Goal: Transaction & Acquisition: Subscribe to service/newsletter

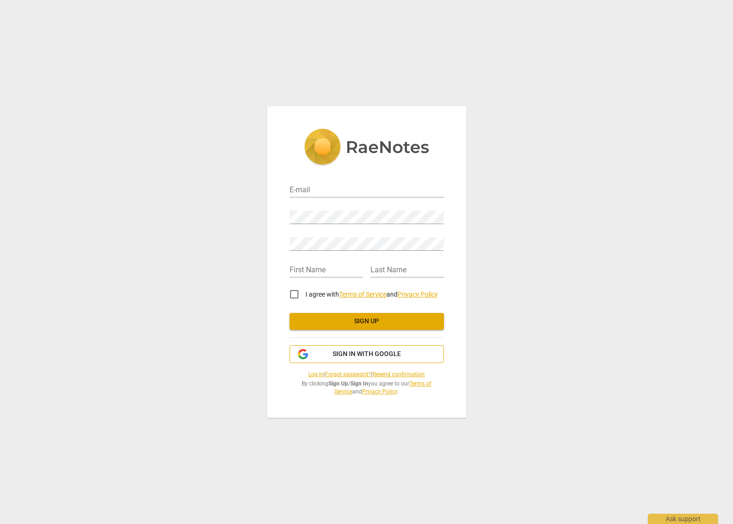
click at [389, 353] on span "Sign in with Google" at bounding box center [366, 353] width 68 height 9
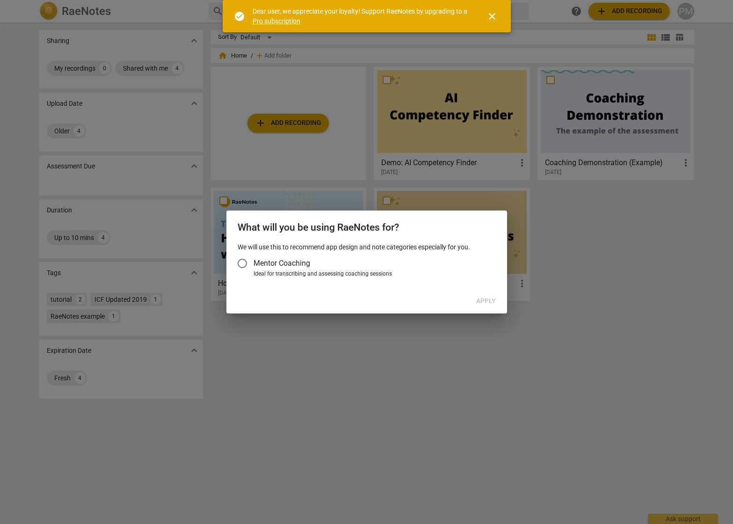
click at [301, 205] on div at bounding box center [366, 262] width 733 height 524
click at [305, 175] on div at bounding box center [366, 262] width 733 height 524
click at [285, 289] on div "We will use this to recommend app design and note categories especially for you…" at bounding box center [366, 265] width 281 height 47
click at [287, 265] on span "Mentor Coaching" at bounding box center [281, 263] width 57 height 11
click at [253, 265] on input "Mentor Coaching" at bounding box center [242, 263] width 22 height 22
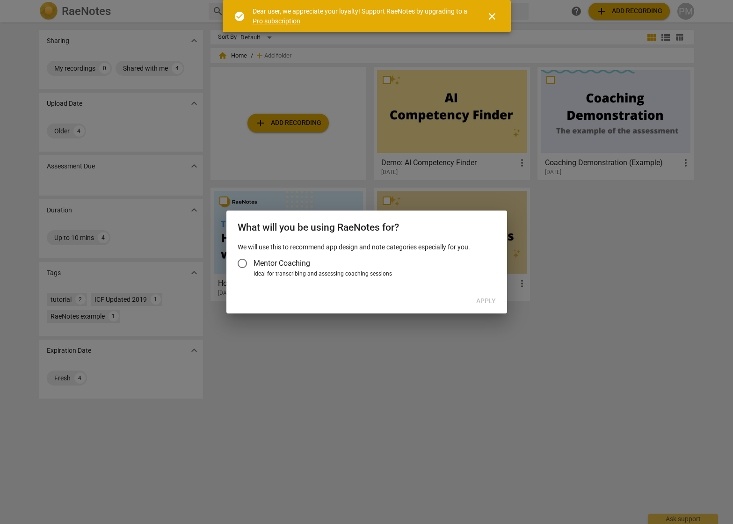
radio input "false"
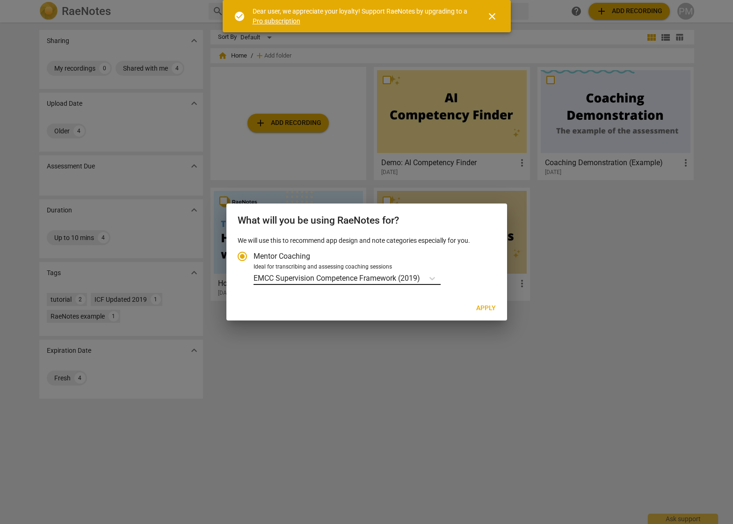
click at [310, 281] on p "EMCC Supervision Competence Framework (2019)" at bounding box center [336, 278] width 166 height 11
click at [0, 0] on input "Ideal for transcribing and assessing coaching sessions EMCC Supervision Compete…" at bounding box center [0, 0] width 0 height 0
click at [310, 276] on p "EMCC Supervision Competence Framework (2019)" at bounding box center [336, 278] width 166 height 11
click at [0, 0] on input "Ideal for transcribing and assessing coaching sessions EMCC Supervision Compete…" at bounding box center [0, 0] width 0 height 0
click at [299, 278] on p "EMCC Supervision Competence Framework (2019)" at bounding box center [336, 278] width 166 height 11
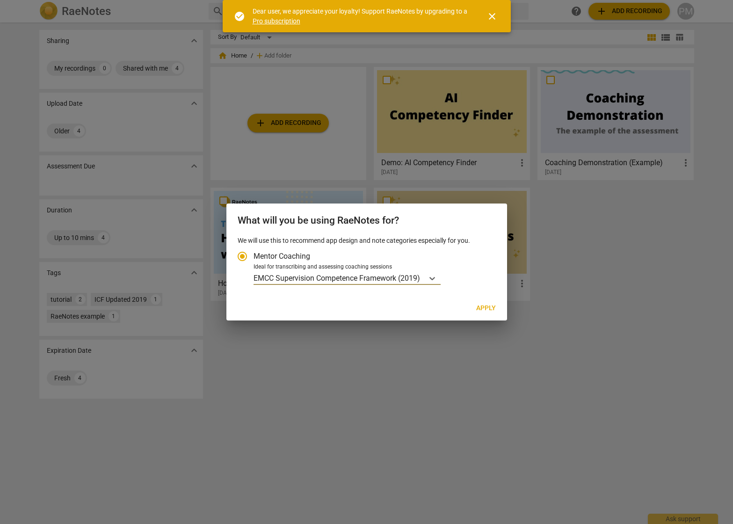
click at [0, 0] on input "Ideal for transcribing and assessing coaching sessions EMCC Supervision Compete…" at bounding box center [0, 0] width 0 height 0
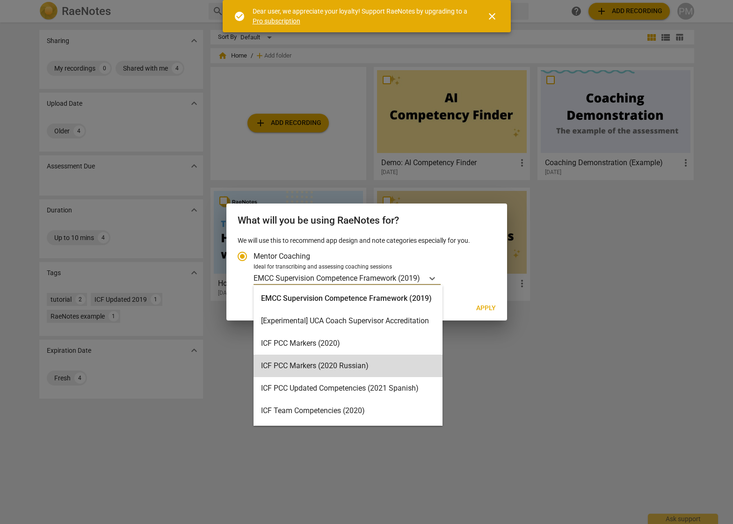
click at [548, 377] on div at bounding box center [366, 262] width 733 height 524
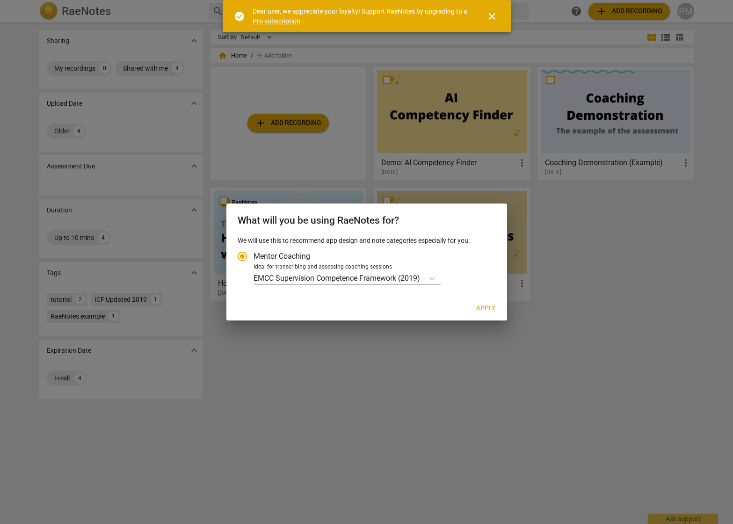
click at [632, 228] on div at bounding box center [366, 262] width 733 height 524
click at [491, 11] on span "close" at bounding box center [491, 16] width 11 height 11
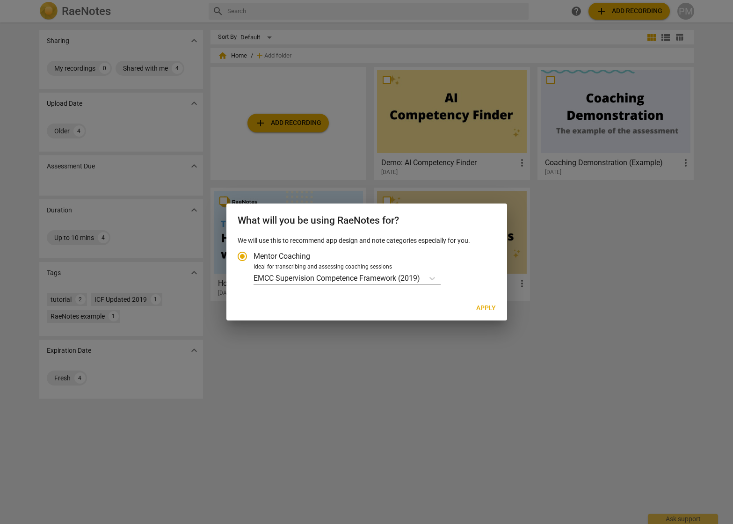
click at [404, 143] on div at bounding box center [366, 262] width 733 height 524
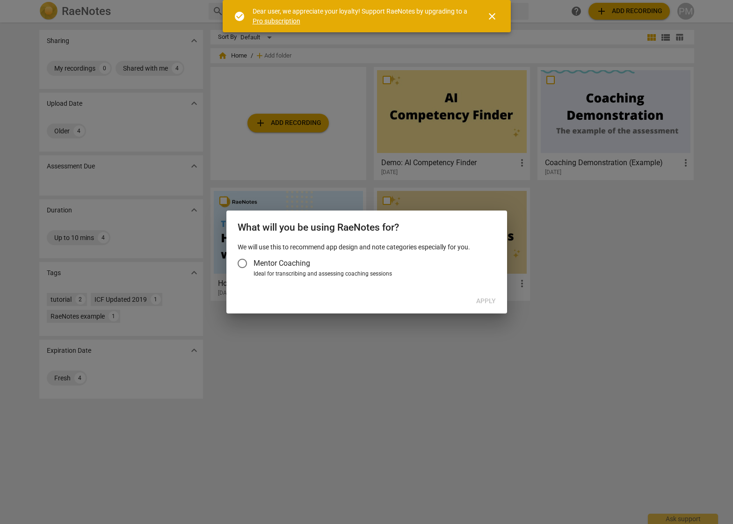
click at [281, 22] on link "Pro subscription" at bounding box center [277, 20] width 48 height 7
